Goal: Information Seeking & Learning: Learn about a topic

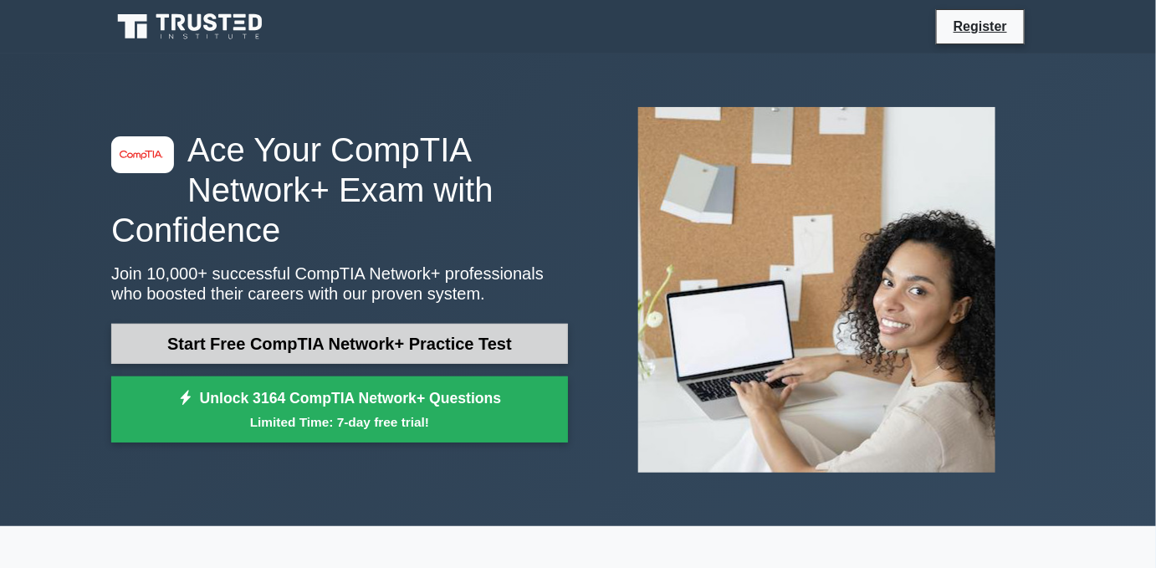
click at [359, 335] on link "Start Free CompTIA Network+ Practice Test" at bounding box center [339, 344] width 457 height 40
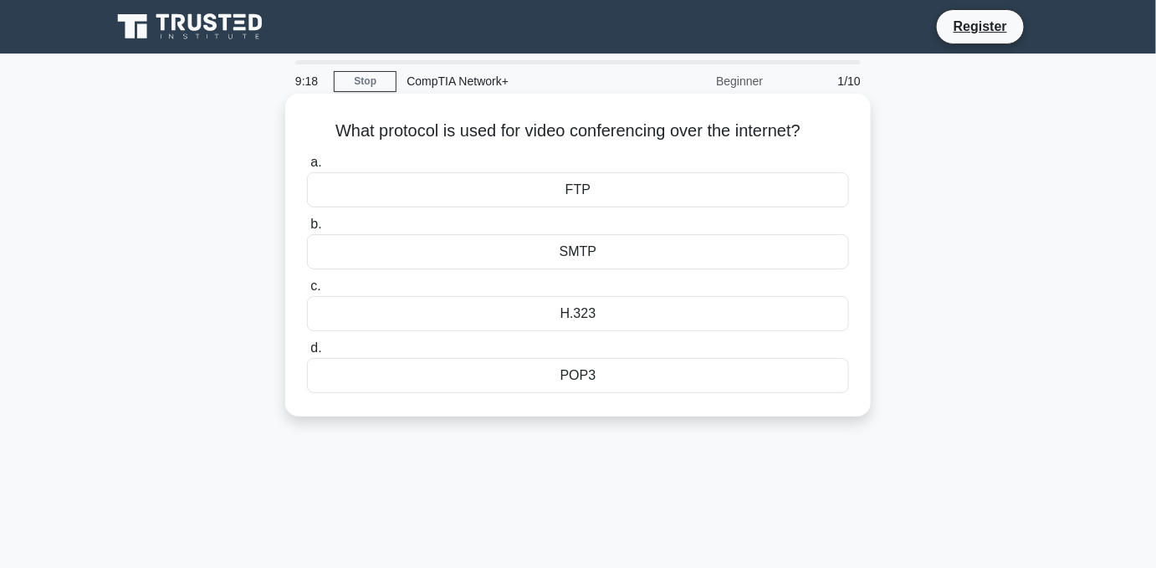
drag, startPoint x: 508, startPoint y: 319, endPoint x: 529, endPoint y: 324, distance: 22.3
click at [509, 319] on div "H.323" at bounding box center [578, 313] width 542 height 35
click at [307, 292] on input "c. H.323" at bounding box center [307, 286] width 0 height 11
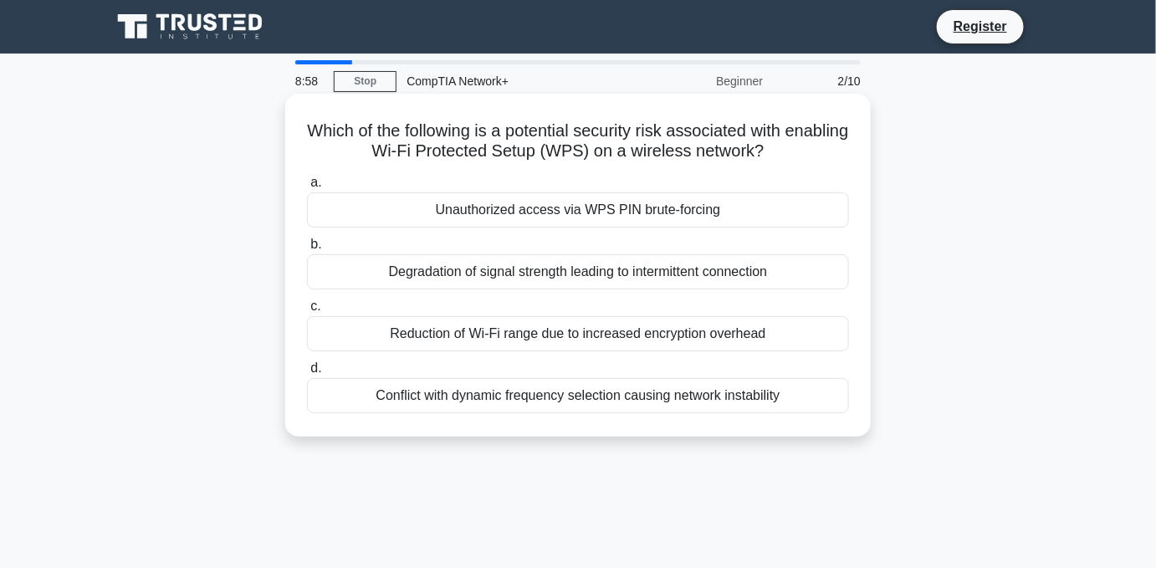
click at [649, 209] on div "Unauthorized access via WPS PIN brute-forcing" at bounding box center [578, 209] width 542 height 35
click at [307, 188] on input "a. Unauthorized access via WPS PIN brute-forcing" at bounding box center [307, 182] width 0 height 11
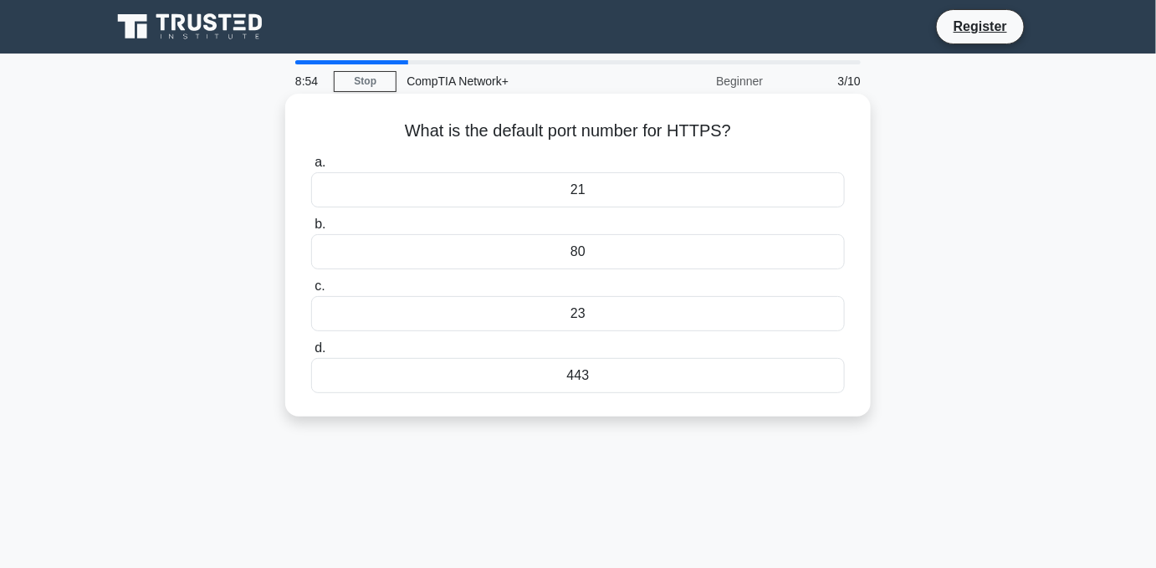
click at [588, 377] on div "443" at bounding box center [578, 375] width 534 height 35
click at [311, 354] on input "d. 443" at bounding box center [311, 348] width 0 height 11
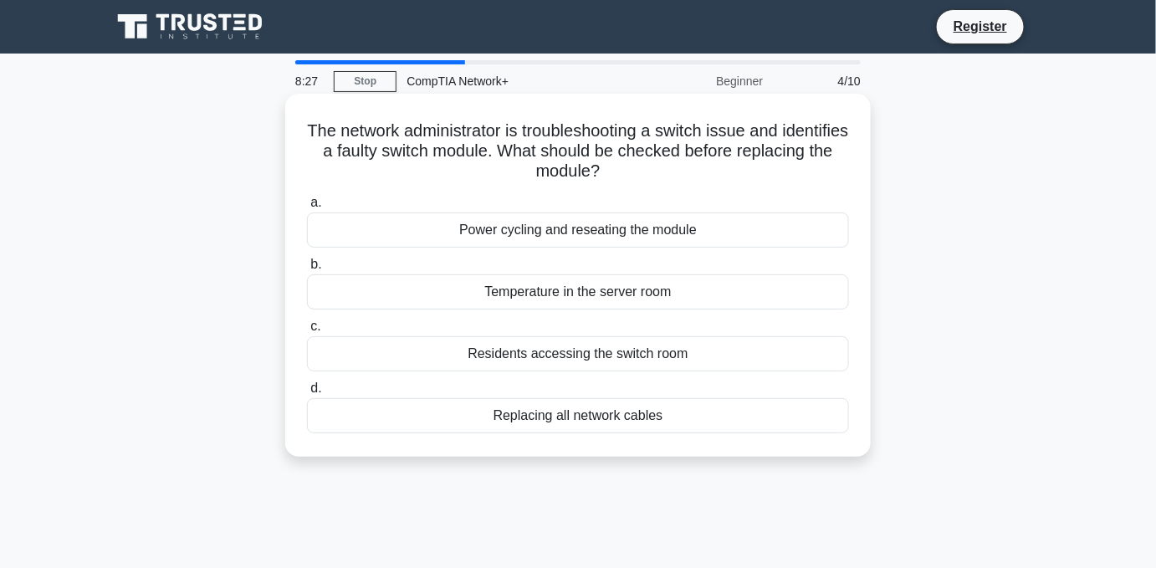
click at [522, 297] on div "Temperature in the server room" at bounding box center [578, 291] width 542 height 35
click at [307, 270] on input "b. Temperature in the server room" at bounding box center [307, 264] width 0 height 11
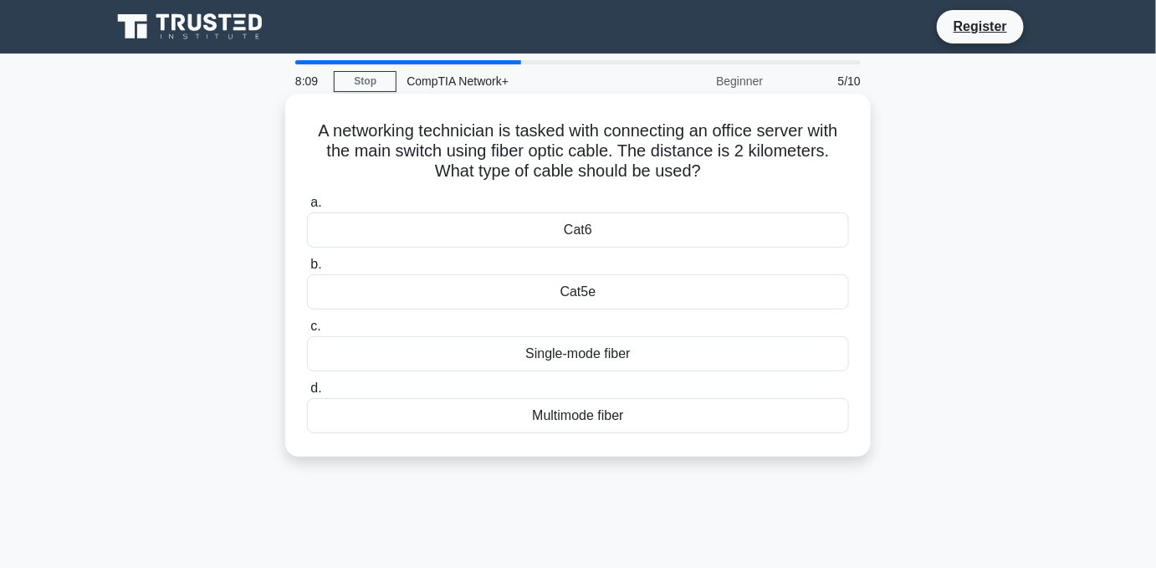
click at [600, 234] on div "Cat6" at bounding box center [578, 229] width 542 height 35
click at [307, 208] on input "a. Cat6" at bounding box center [307, 202] width 0 height 11
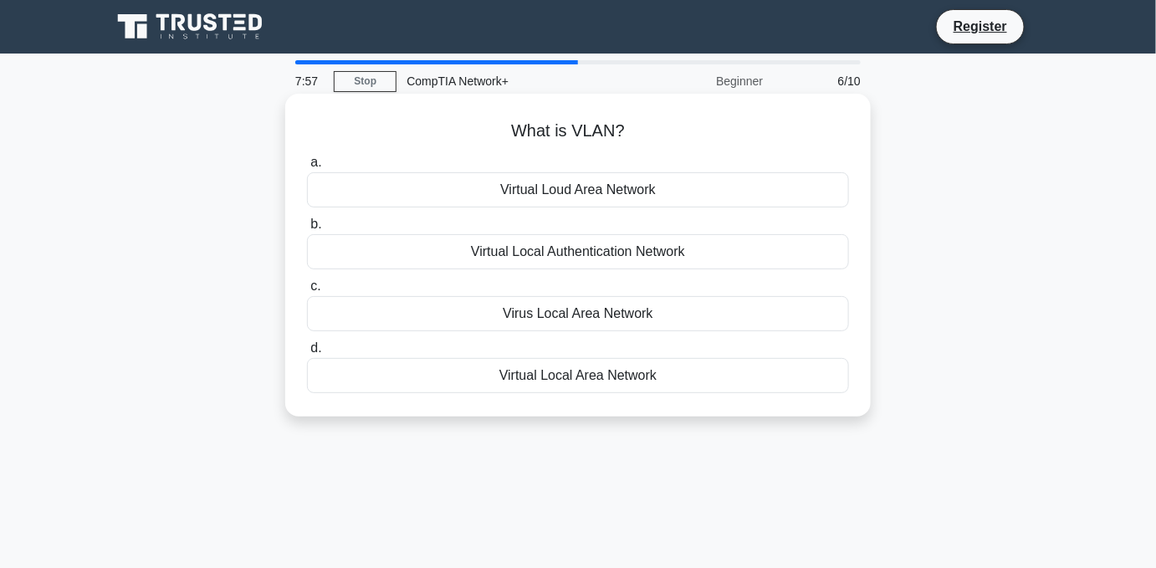
drag, startPoint x: 546, startPoint y: 190, endPoint x: 419, endPoint y: 293, distance: 163.5
click at [419, 293] on div "a. Virtual Loud Area Network b. Virtual Local Authentication Network c. d." at bounding box center [578, 273] width 562 height 248
click at [529, 378] on div "Virtual Local Area Network" at bounding box center [578, 375] width 542 height 35
click at [307, 354] on input "d. Virtual Local Area Network" at bounding box center [307, 348] width 0 height 11
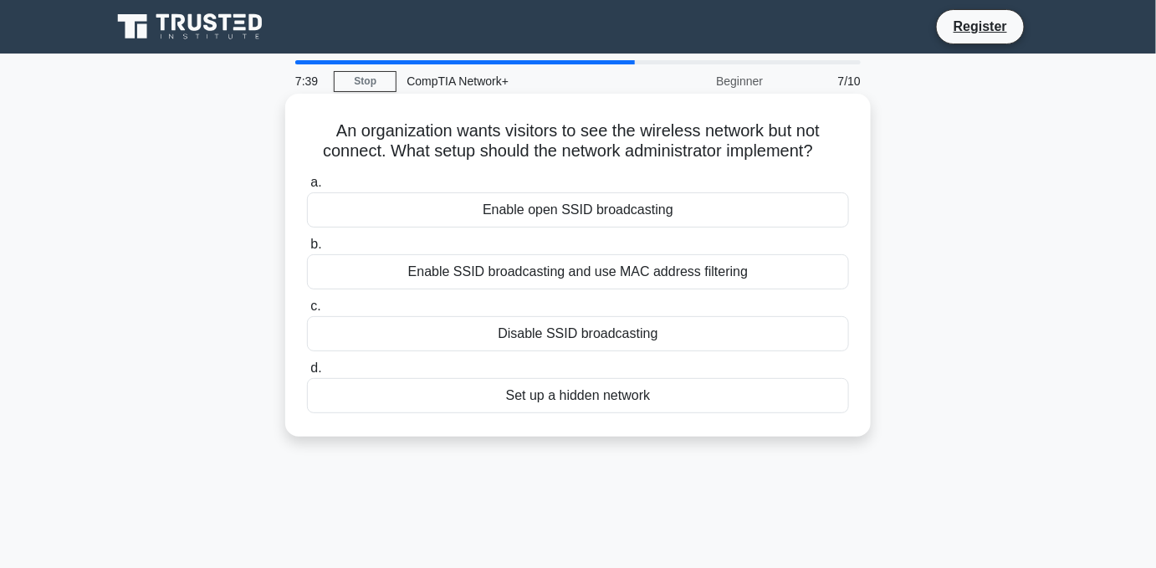
click at [656, 208] on div "Enable open SSID broadcasting" at bounding box center [578, 209] width 542 height 35
click at [307, 188] on input "a. Enable open SSID broadcasting" at bounding box center [307, 182] width 0 height 11
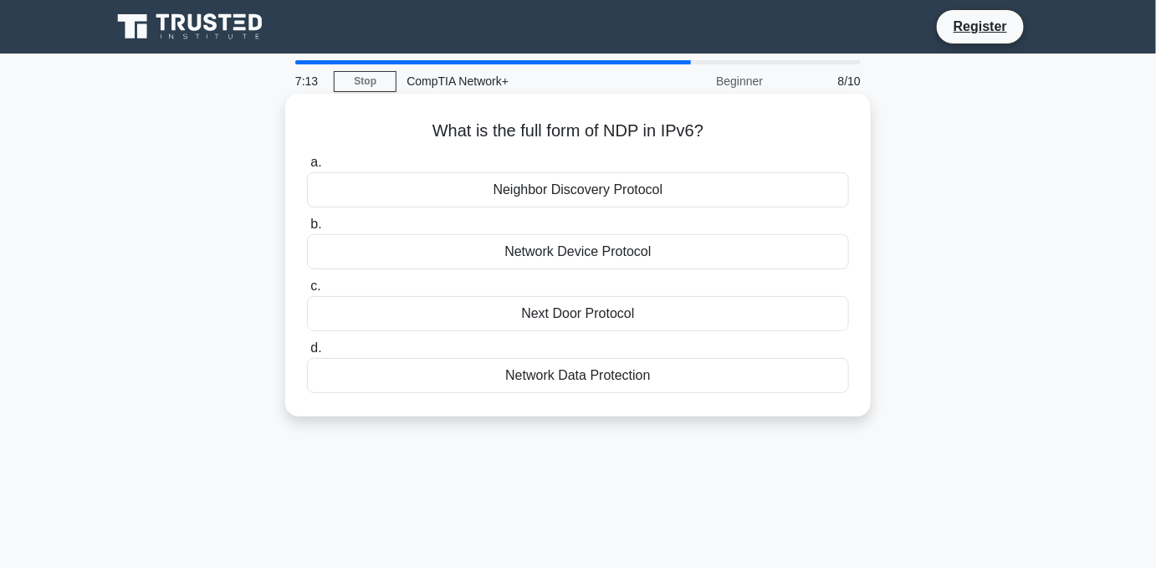
click at [676, 181] on div "Neighbor Discovery Protocol" at bounding box center [578, 189] width 542 height 35
click at [307, 168] on input "a. Neighbor Discovery Protocol" at bounding box center [307, 162] width 0 height 11
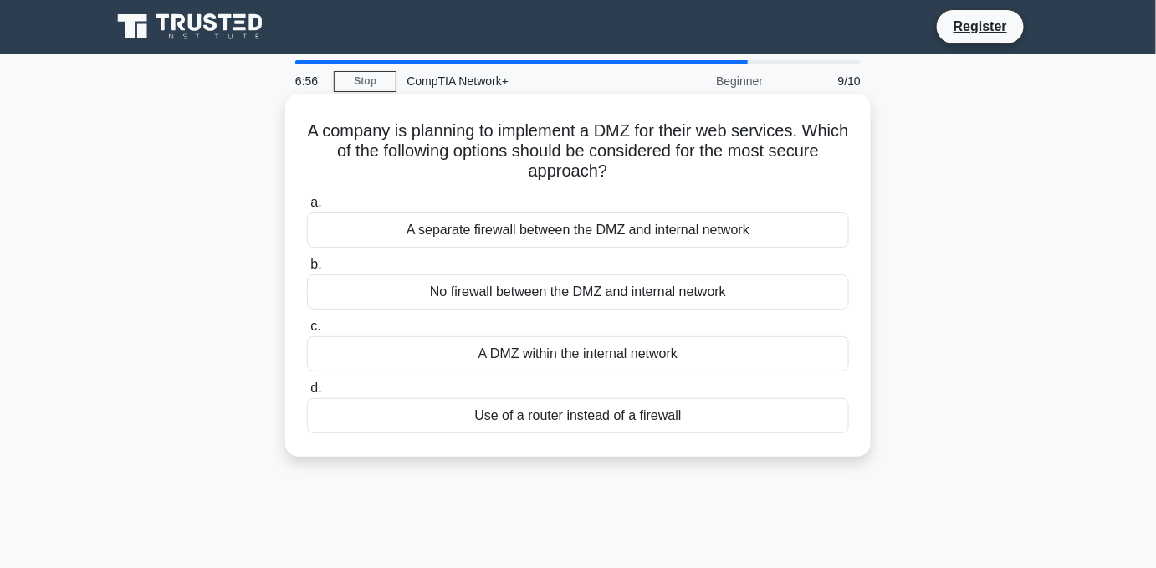
click at [700, 365] on div "A DMZ within the internal network" at bounding box center [578, 353] width 542 height 35
click at [307, 332] on input "c. A DMZ within the internal network" at bounding box center [307, 326] width 0 height 11
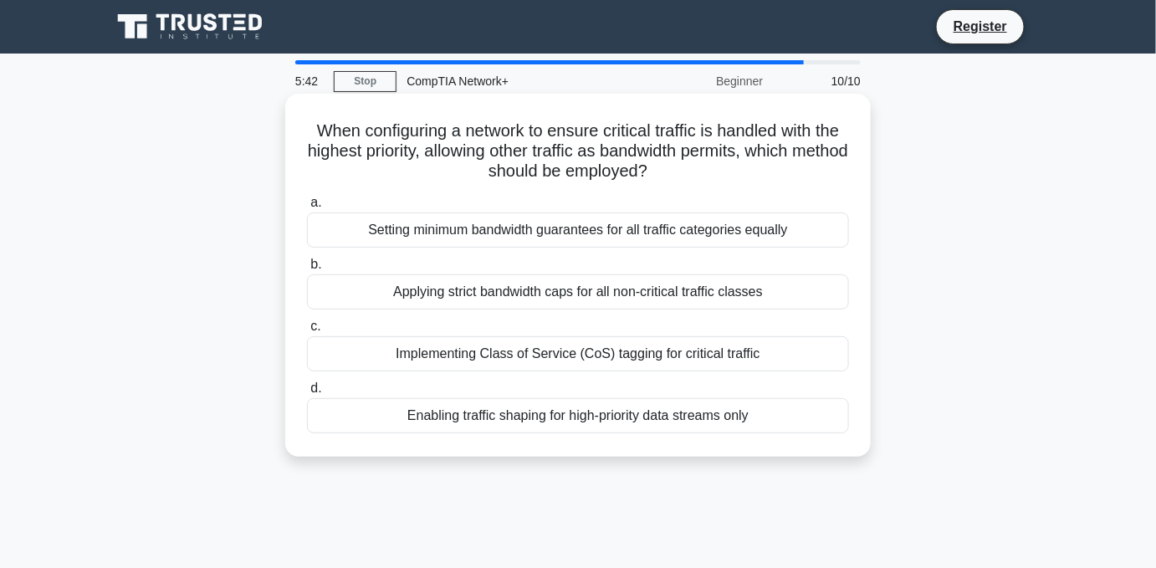
click at [597, 164] on h5 "When configuring a network to ensure critical traffic is handled with the highe…" at bounding box center [577, 151] width 545 height 62
click at [651, 350] on div "Implementing Class of Service (CoS) tagging for critical traffic" at bounding box center [578, 353] width 542 height 35
click at [307, 332] on input "c. Implementing Class of Service (CoS) tagging for critical traffic" at bounding box center [307, 326] width 0 height 11
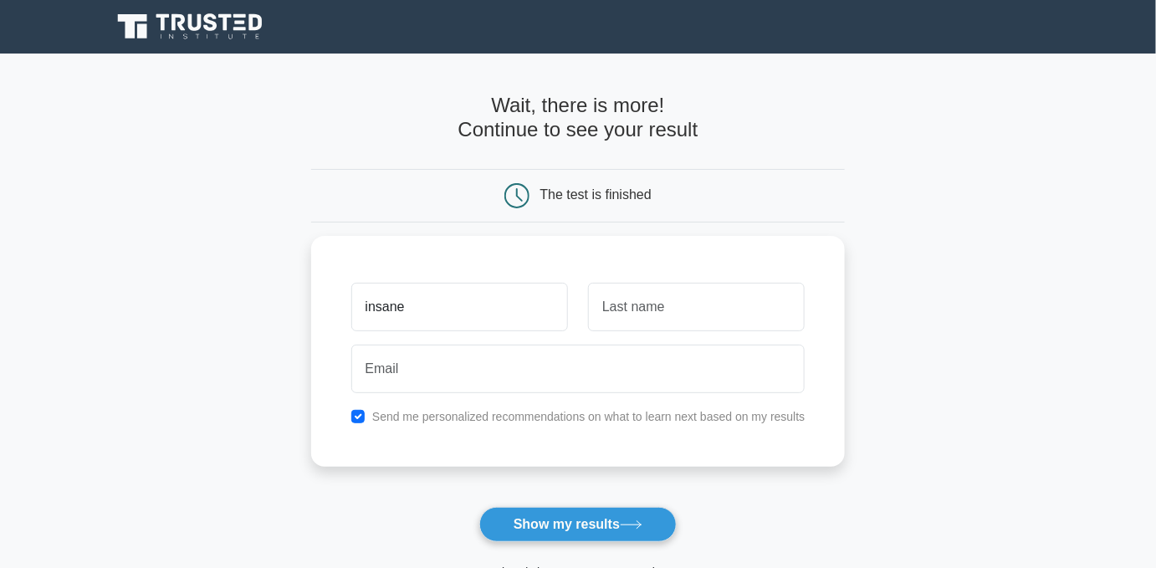
type input "insane"
type input "asad"
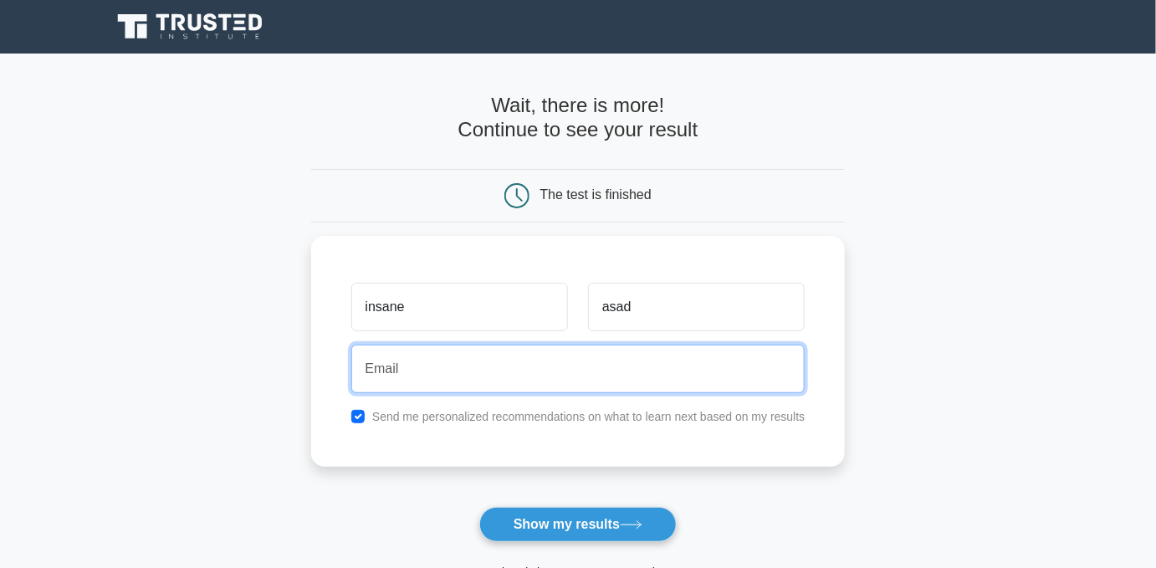
type input "a"
type input "heyassad3@gmail.com"
click at [479, 507] on button "Show my results" at bounding box center [577, 524] width 197 height 35
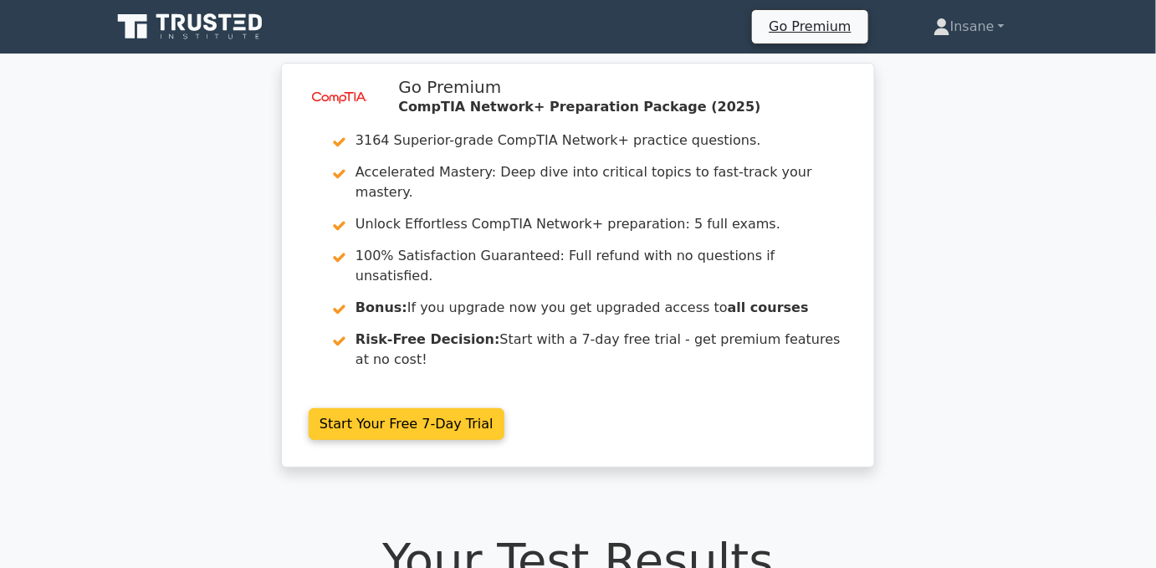
click at [432, 408] on link "Start Your Free 7-Day Trial" at bounding box center [407, 424] width 196 height 32
